Goal: Task Accomplishment & Management: Complete application form

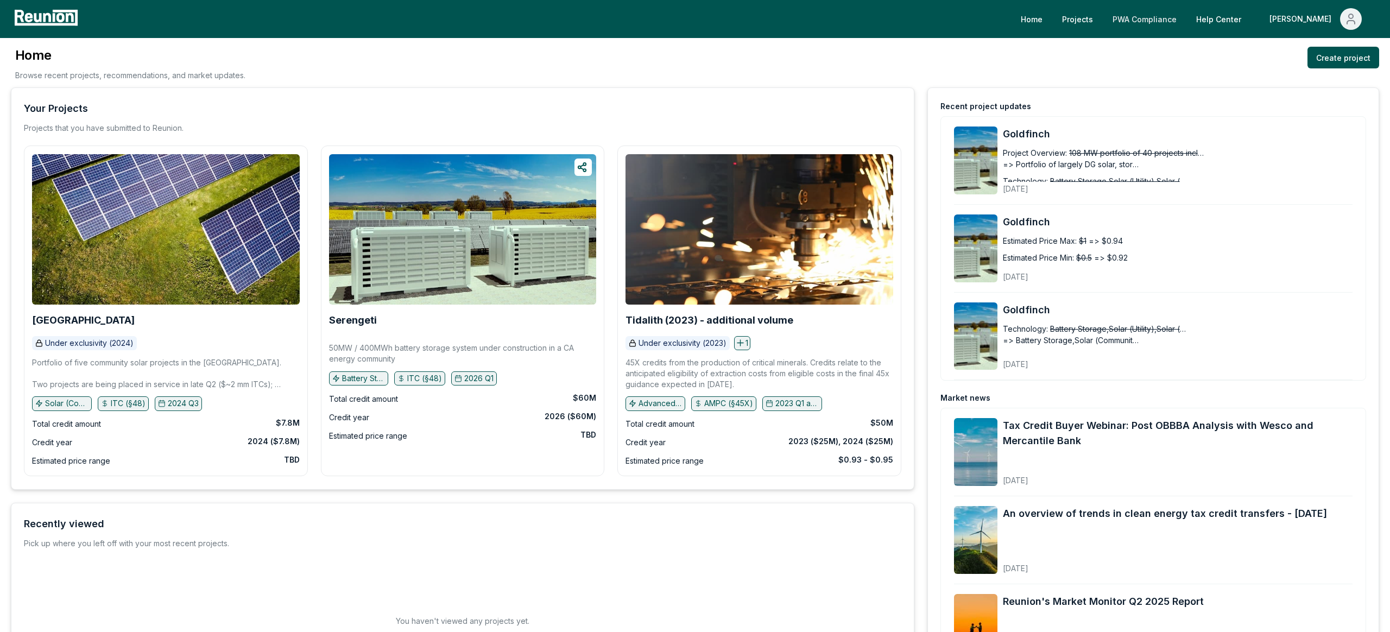
click at [1186, 18] on link "PWA Compliance" at bounding box center [1144, 19] width 81 height 22
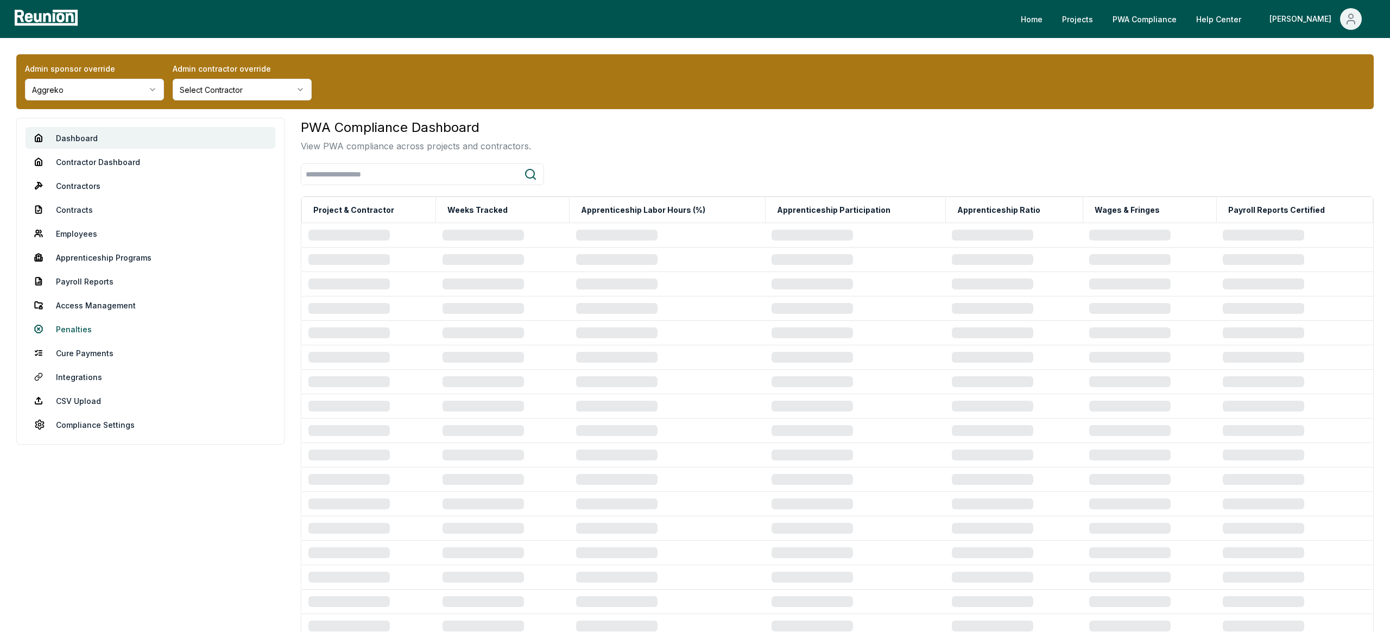
click at [79, 325] on link "Penalties" at bounding box center [151, 329] width 250 height 22
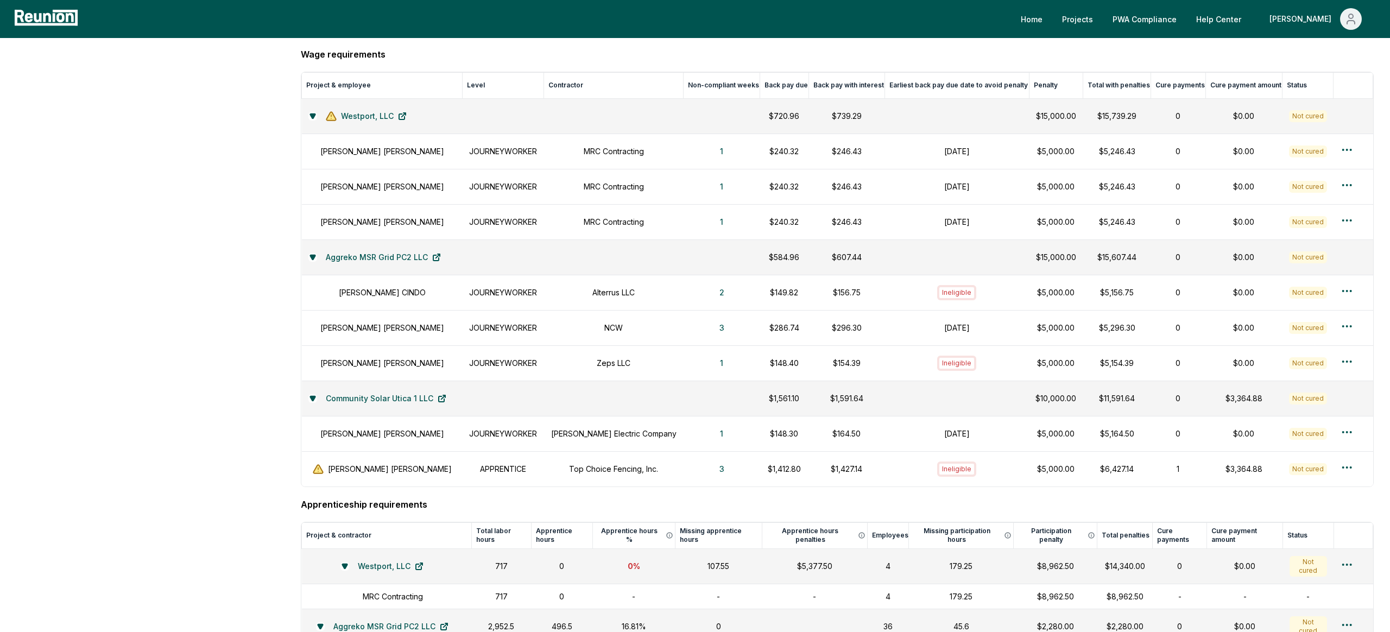
scroll to position [627, 0]
click at [374, 368] on h1 "Noe Munoz" at bounding box center [382, 363] width 124 height 11
click at [767, 369] on p "$148.40" at bounding box center [785, 363] width 36 height 11
drag, startPoint x: 795, startPoint y: 364, endPoint x: 745, endPoint y: 364, distance: 50.0
click at [745, 364] on tr "Noe Munoz JOURNEYWORKER Zeps LLC 1 $148.40 $154.39 Ineligible $5,000.00 $5,154.…" at bounding box center [838, 364] width 1072 height 35
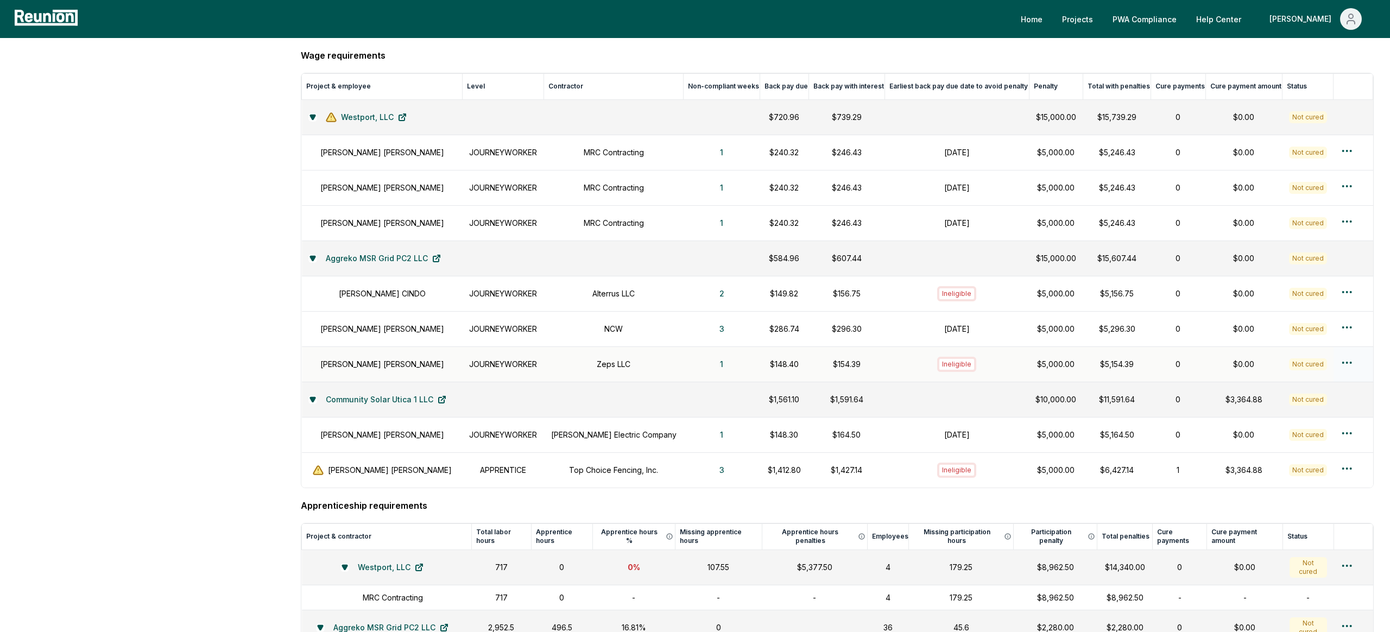
click at [848, 366] on p "$154.39" at bounding box center [846, 363] width 63 height 11
drag, startPoint x: 848, startPoint y: 366, endPoint x: 815, endPoint y: 363, distance: 32.7
click at [815, 364] on p "$154.39" at bounding box center [846, 363] width 63 height 11
click at [712, 369] on button "1" at bounding box center [722, 365] width 21 height 22
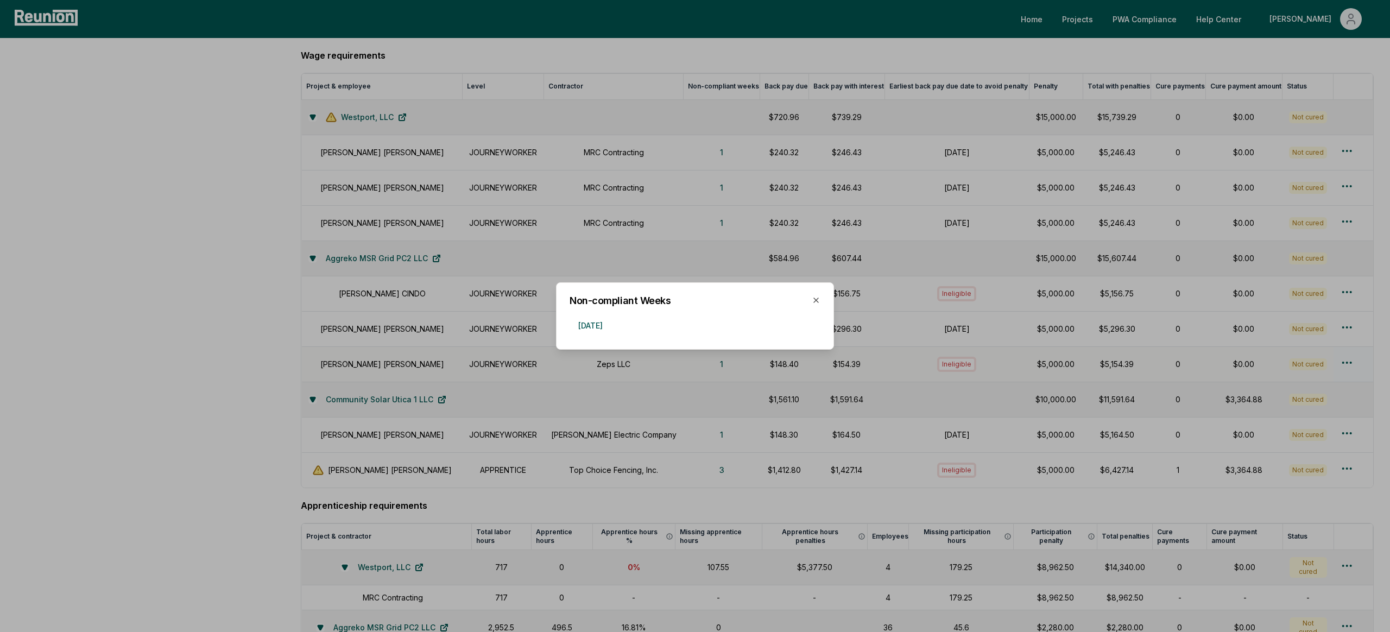
click at [589, 387] on div at bounding box center [695, 316] width 1390 height 632
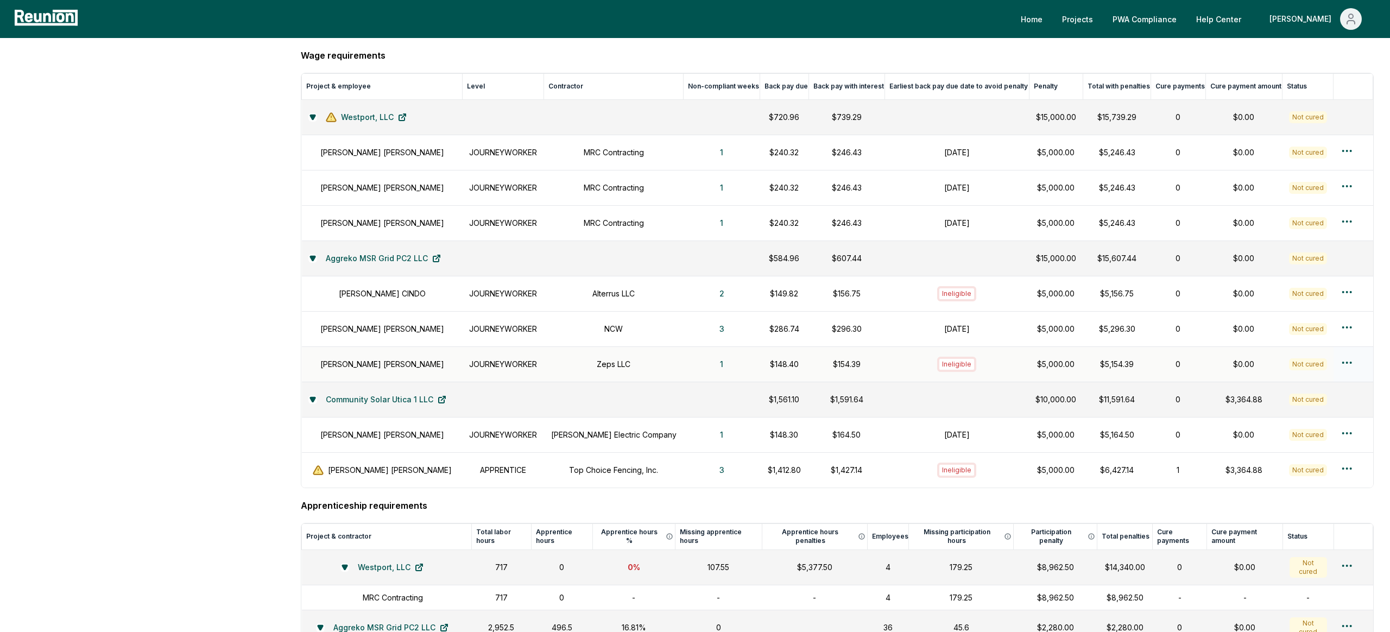
click at [1338, 362] on html "Please visit us on your desktop We're working on making our marketplace mobile-…" at bounding box center [695, 312] width 1390 height 1878
click at [1342, 363] on html "Please visit us on your desktop We're working on making our marketplace mobile-…" at bounding box center [695, 312] width 1390 height 1878
click at [1318, 419] on div "Create wage cure payment" at bounding box center [1329, 414] width 103 height 29
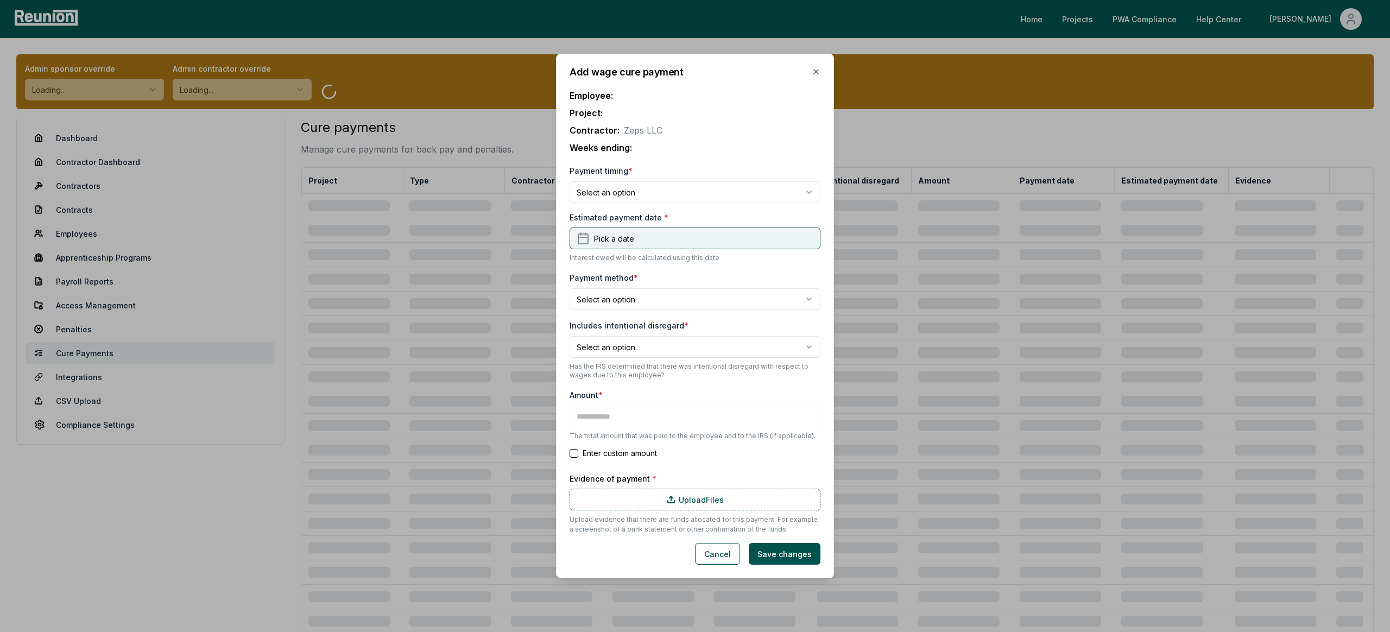
type input "*******"
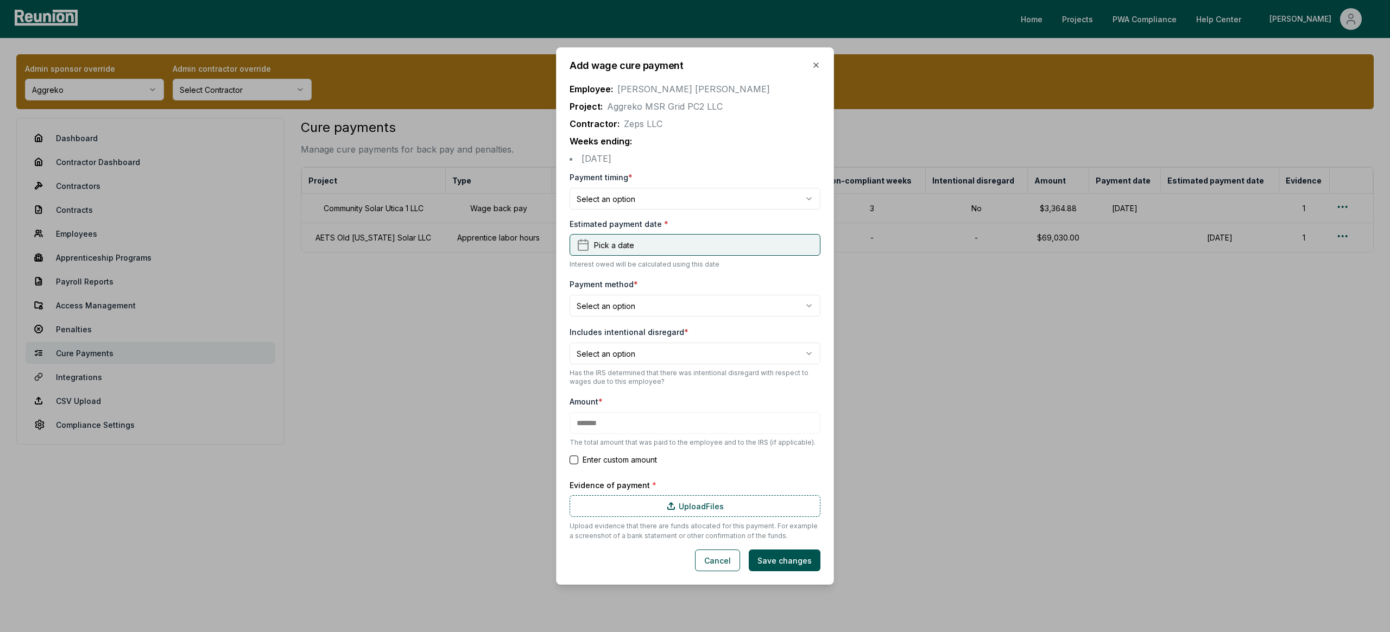
click at [778, 248] on button "Pick a date" at bounding box center [695, 245] width 251 height 22
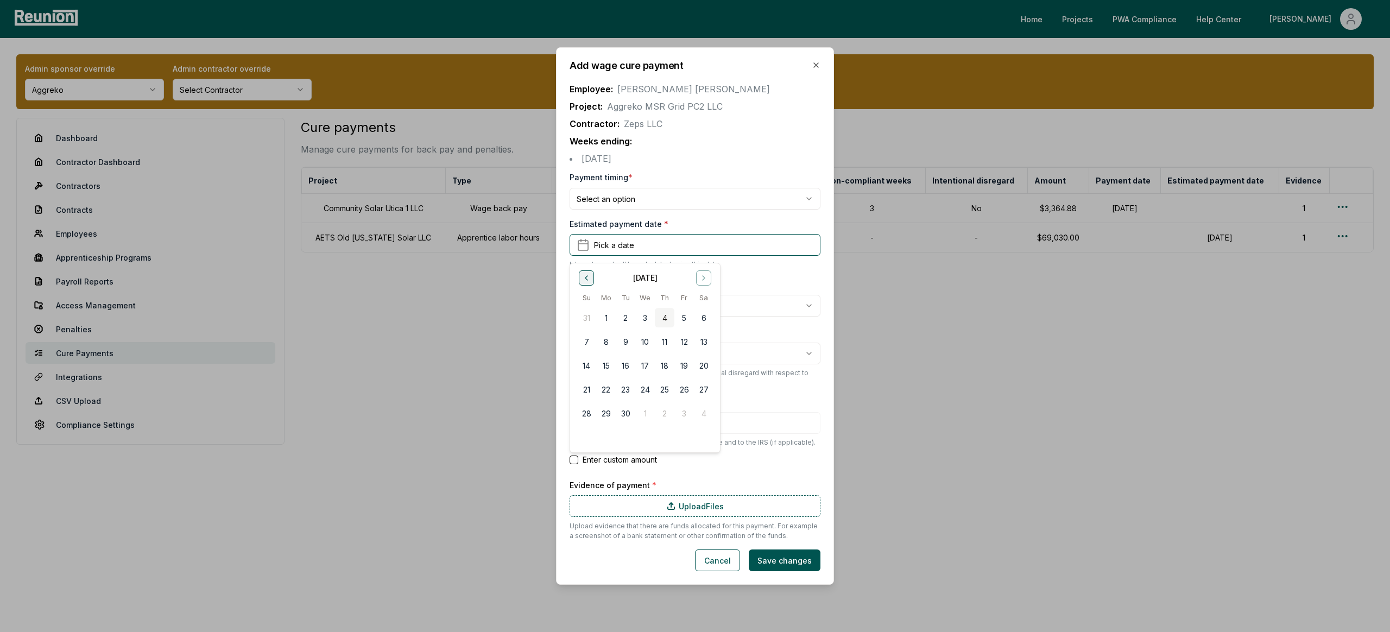
click at [586, 275] on icon "Go to previous month" at bounding box center [586, 278] width 9 height 9
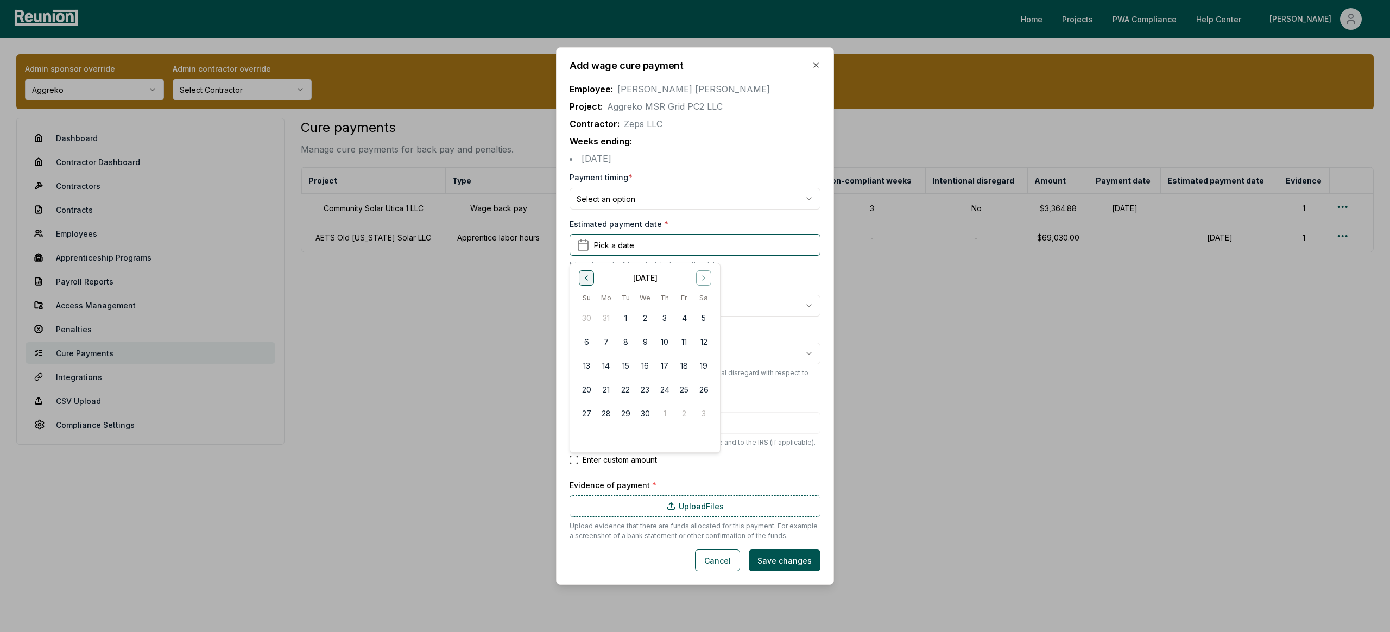
click at [586, 275] on icon "Go to previous month" at bounding box center [586, 278] width 9 height 9
click at [701, 312] on button "1" at bounding box center [704, 318] width 20 height 20
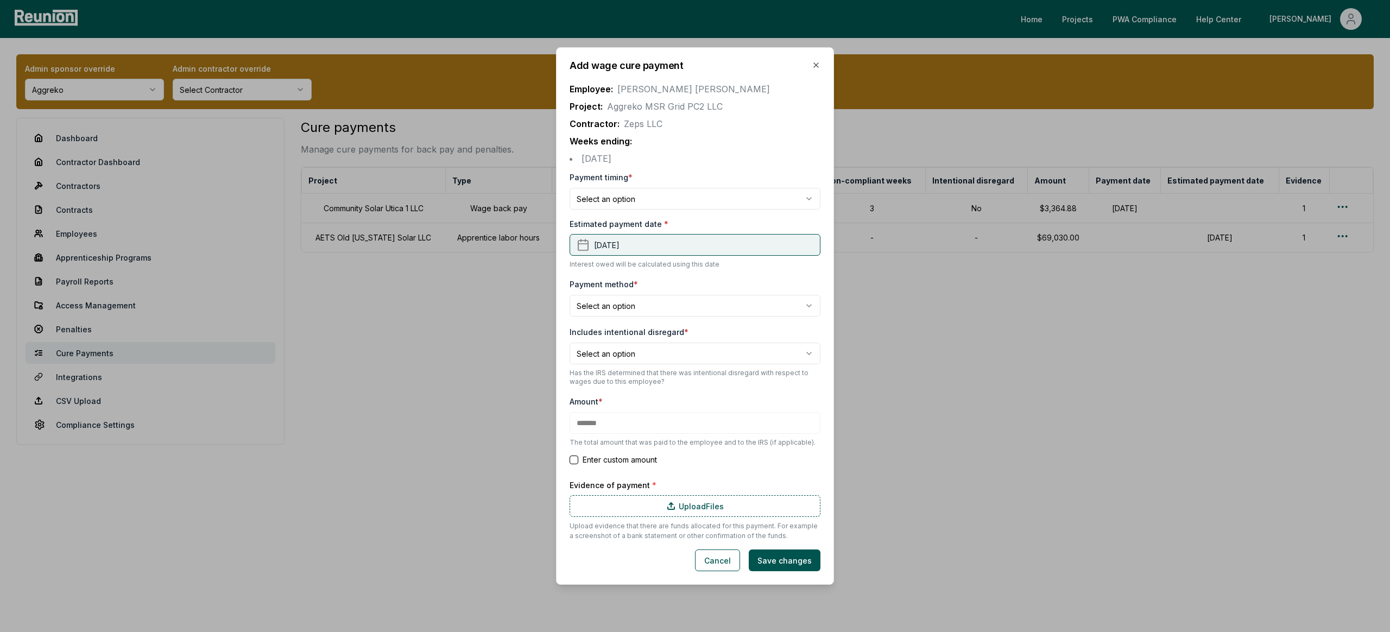
click at [689, 242] on button "[DATE]" at bounding box center [695, 245] width 251 height 22
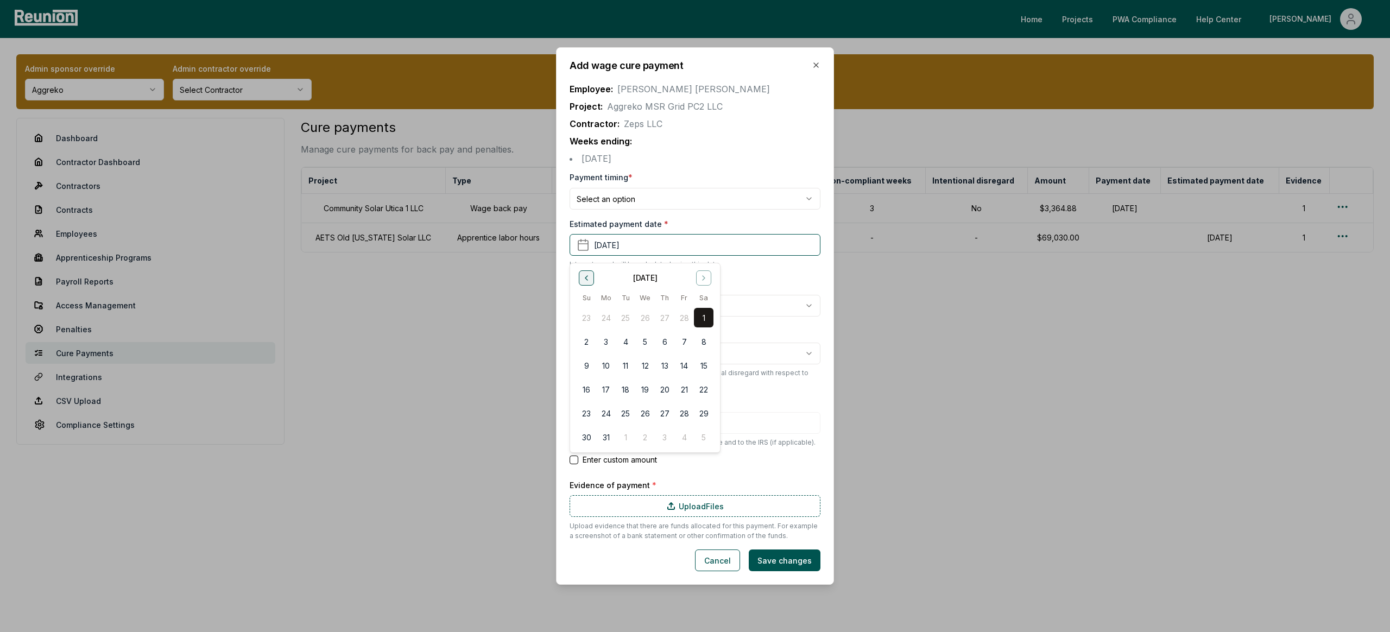
click at [586, 279] on icon "Go to previous month" at bounding box center [587, 278] width 2 height 4
click at [586, 314] on button "1" at bounding box center [587, 318] width 20 height 20
click at [731, 196] on body "Please visit us on your desktop We're working on making our marketplace mobile-…" at bounding box center [695, 316] width 1390 height 632
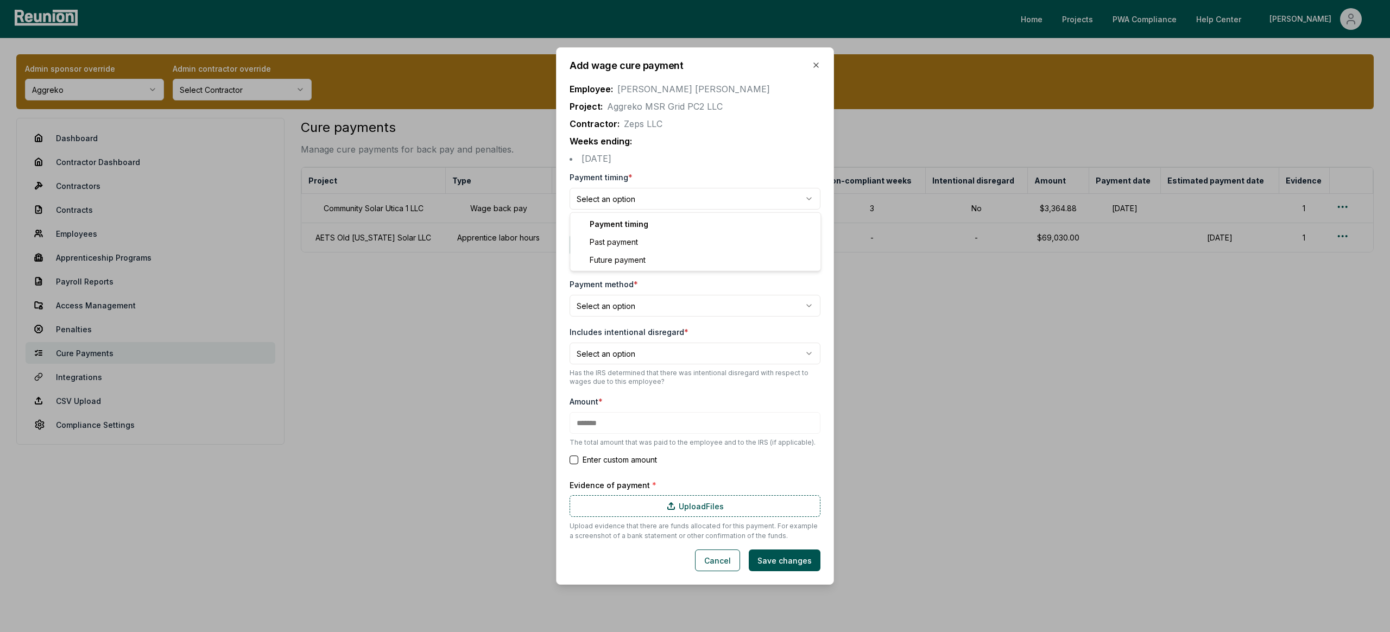
select select "**********"
type input "*******"
click at [801, 310] on body "**********" at bounding box center [695, 316] width 1390 height 632
select select "**********"
